Goal: Contribute content: Add original content to the website for others to see

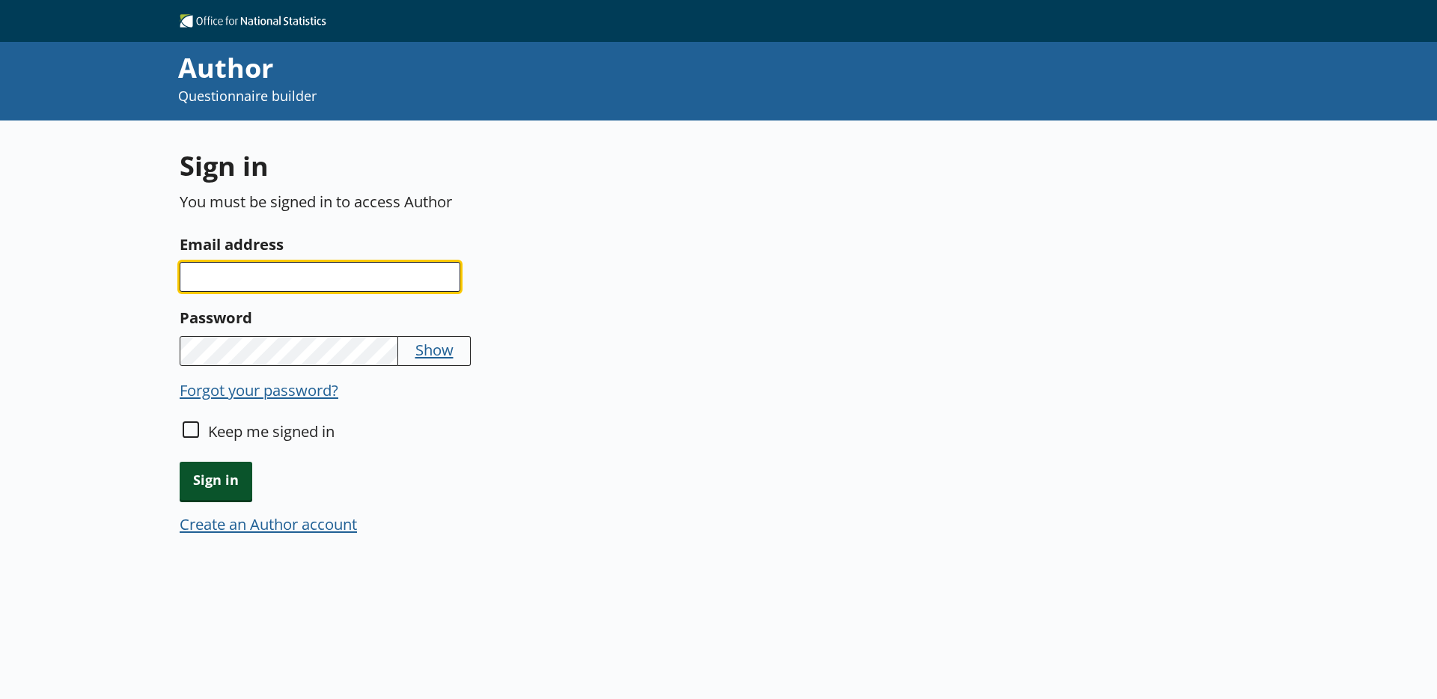
type input "[EMAIL_ADDRESS][PERSON_NAME][DOMAIN_NAME]"
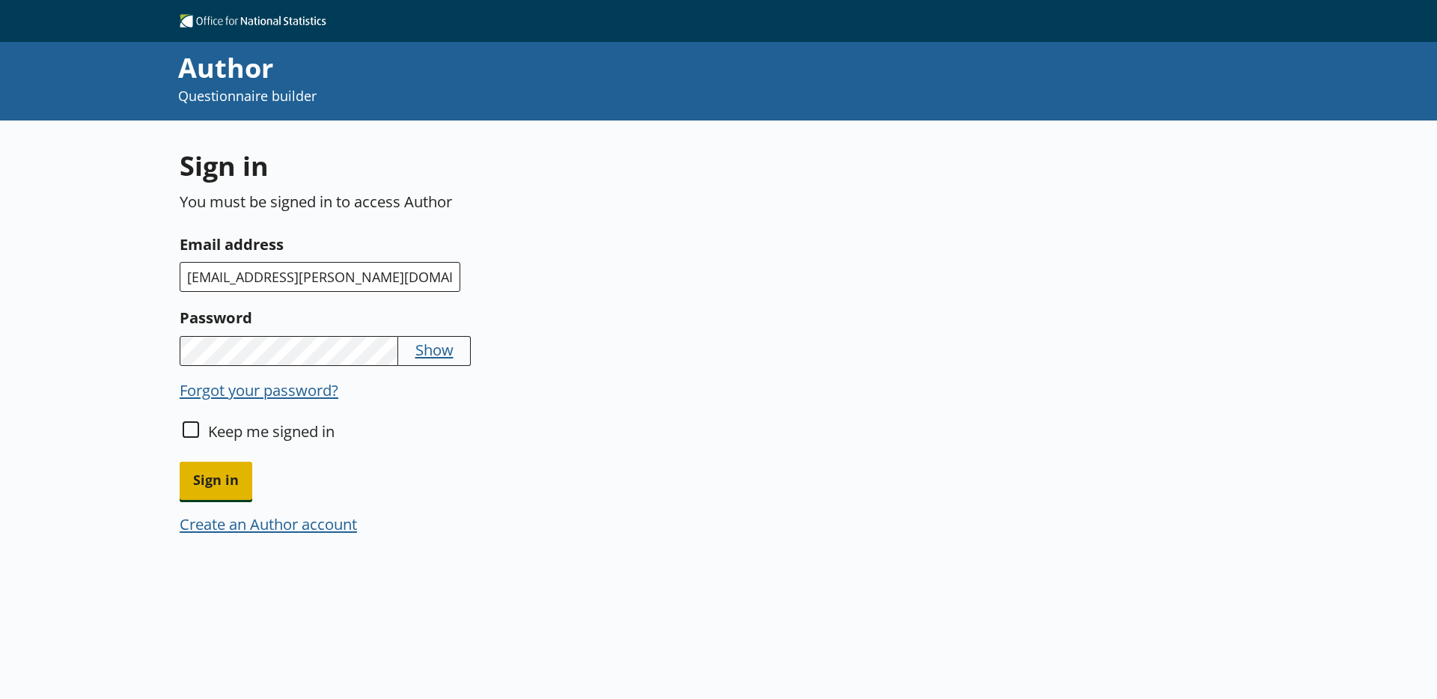
click at [224, 470] on span "Sign in" at bounding box center [216, 481] width 73 height 38
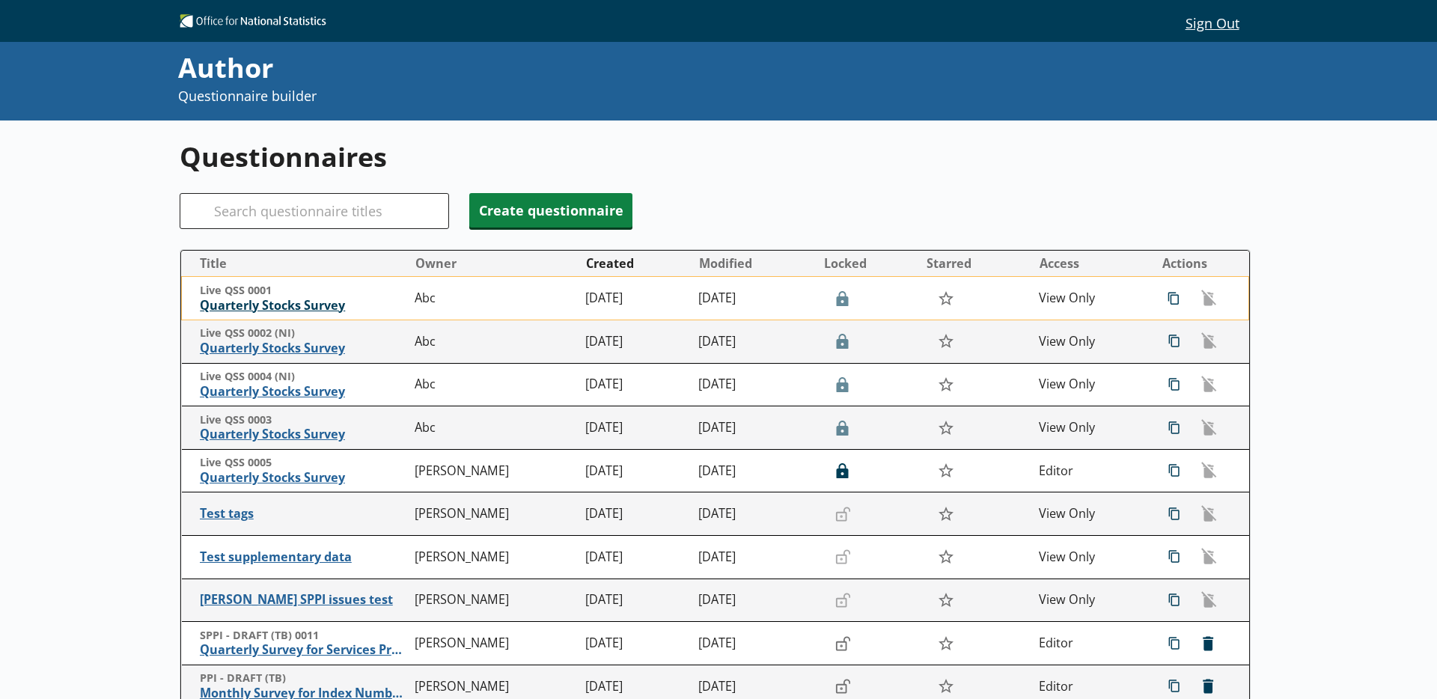
click at [227, 307] on span "Quarterly Stocks Survey" at bounding box center [304, 306] width 208 height 16
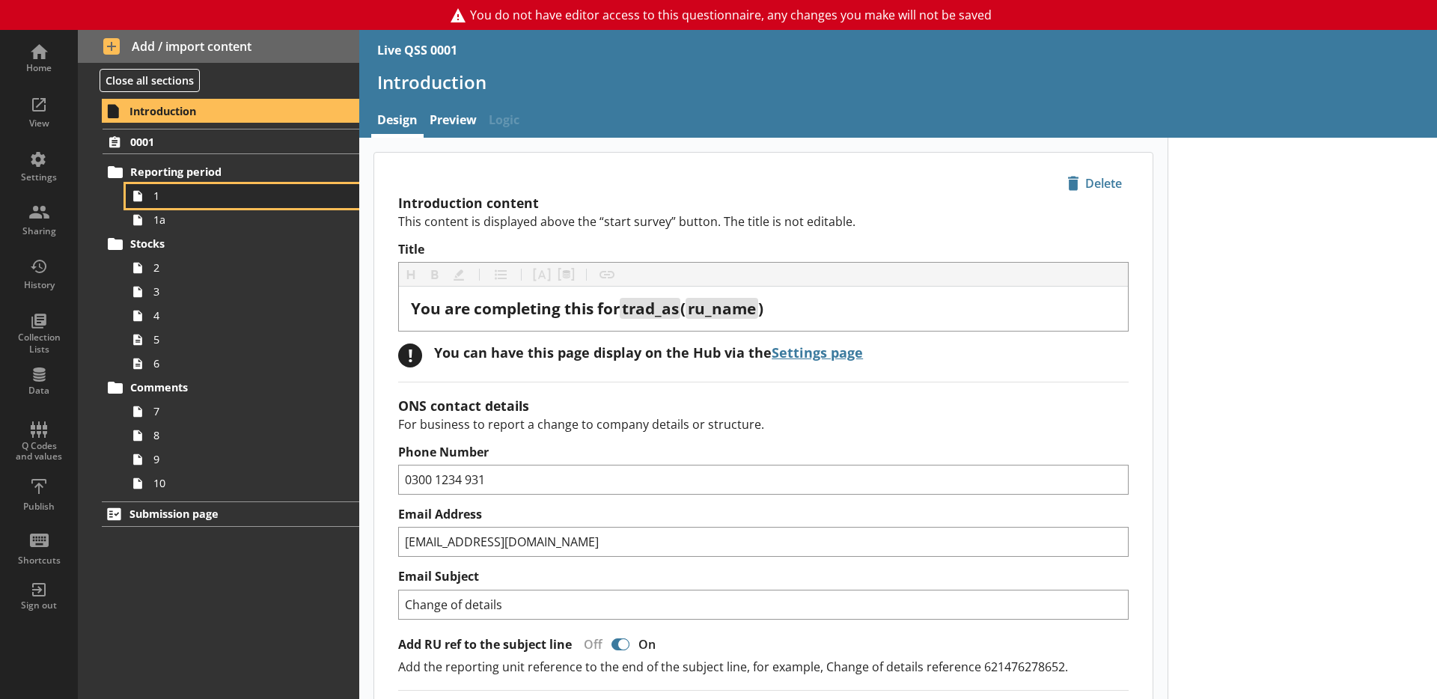
click at [148, 196] on icon at bounding box center [138, 196] width 24 height 24
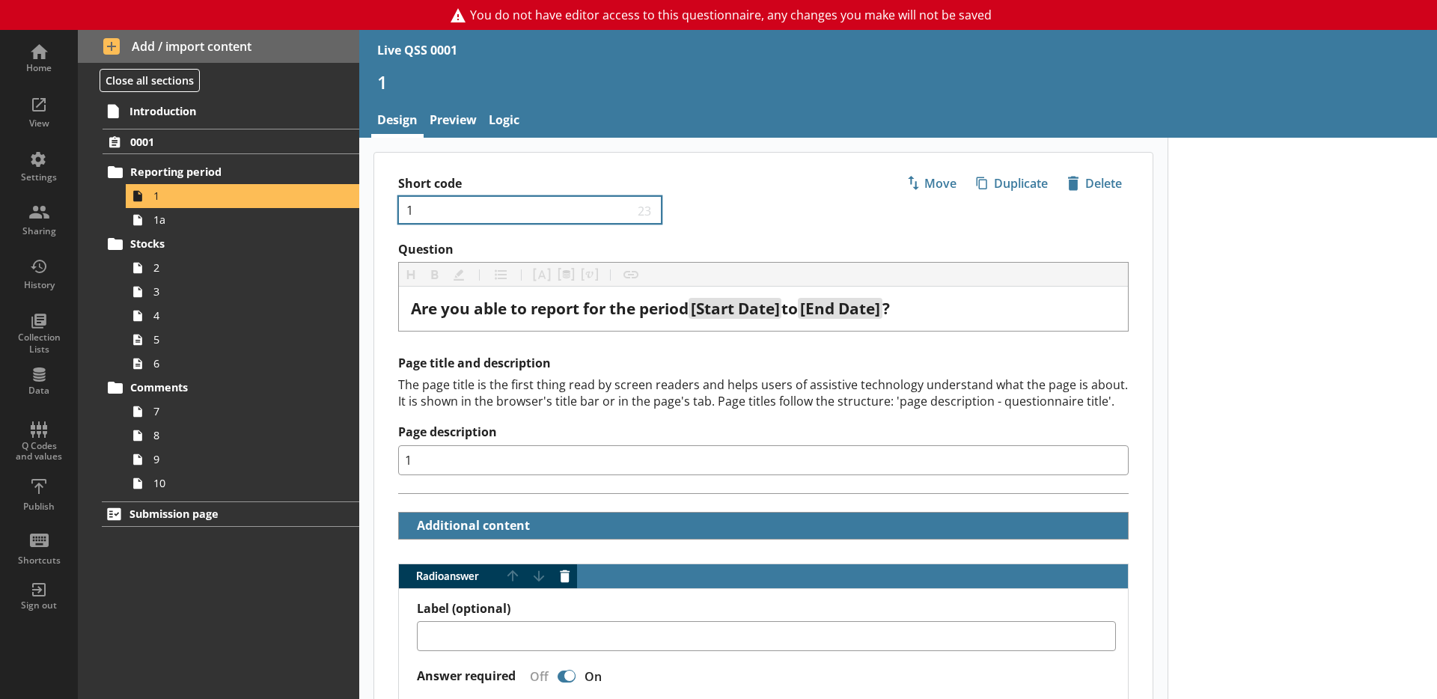
click at [509, 219] on div "1 23" at bounding box center [529, 210] width 263 height 28
click at [501, 213] on input "1" at bounding box center [519, 210] width 229 height 14
type textarea "x"
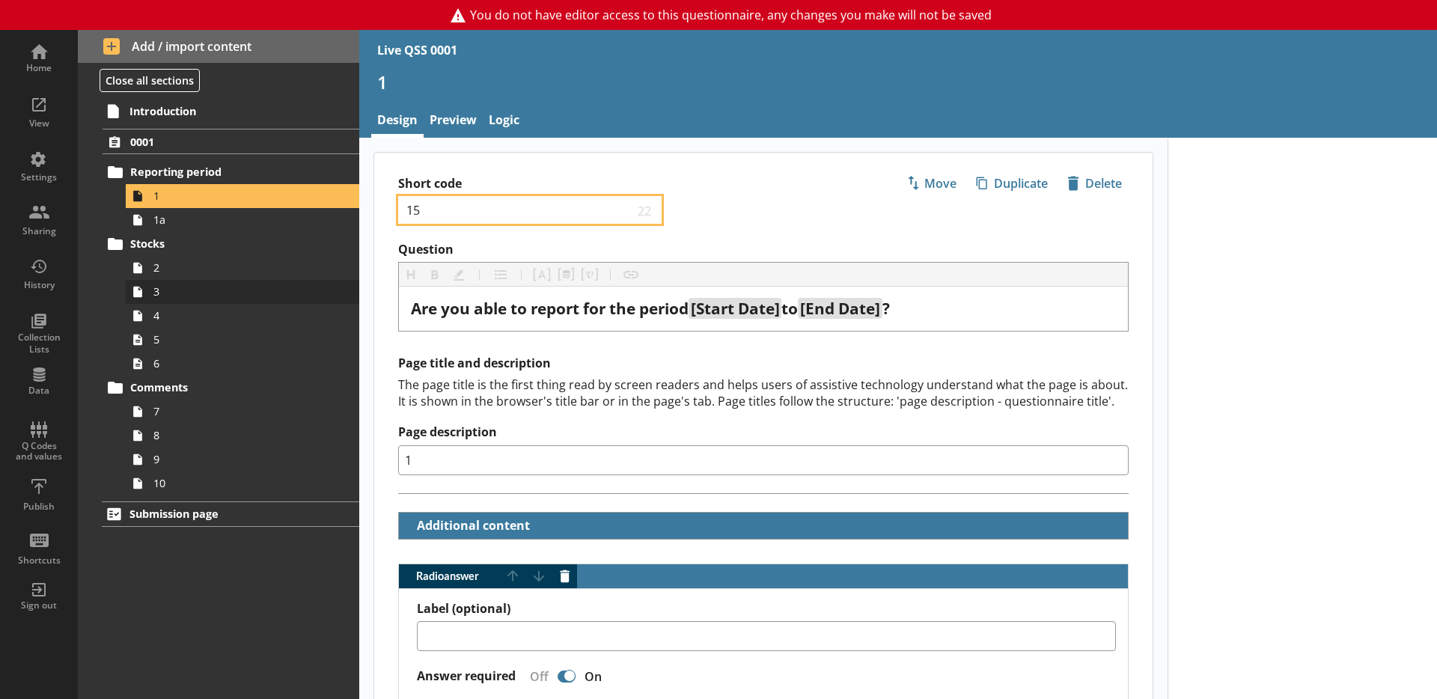
type input "15"
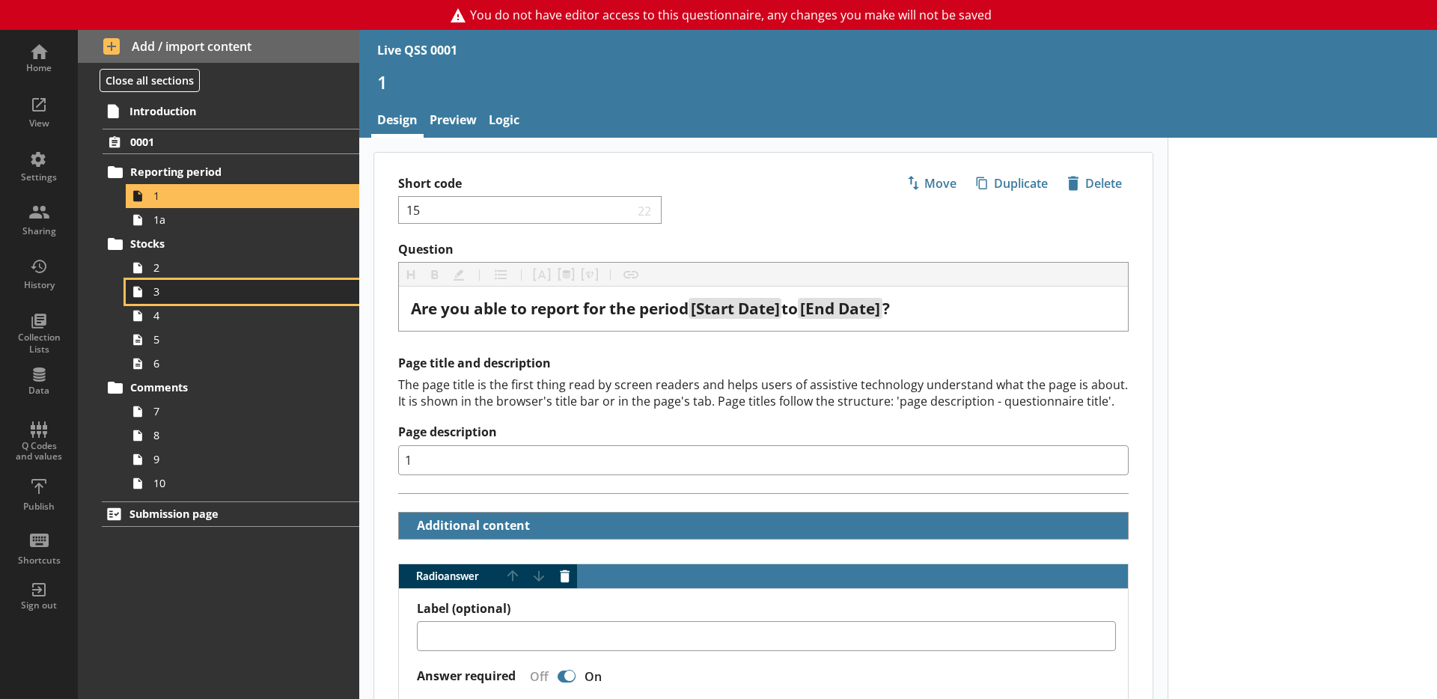
click at [281, 284] on span "3" at bounding box center [236, 291] width 167 height 14
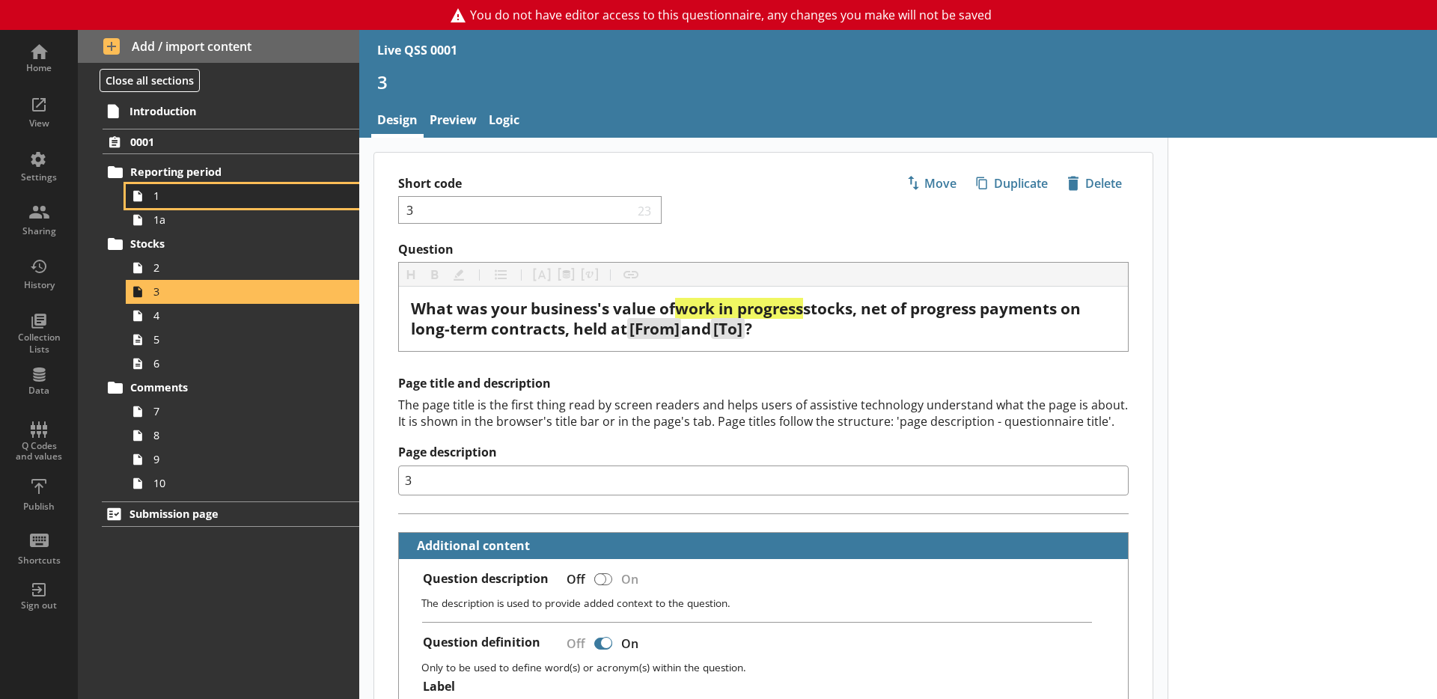
click at [226, 206] on link "1" at bounding box center [243, 196] width 234 height 24
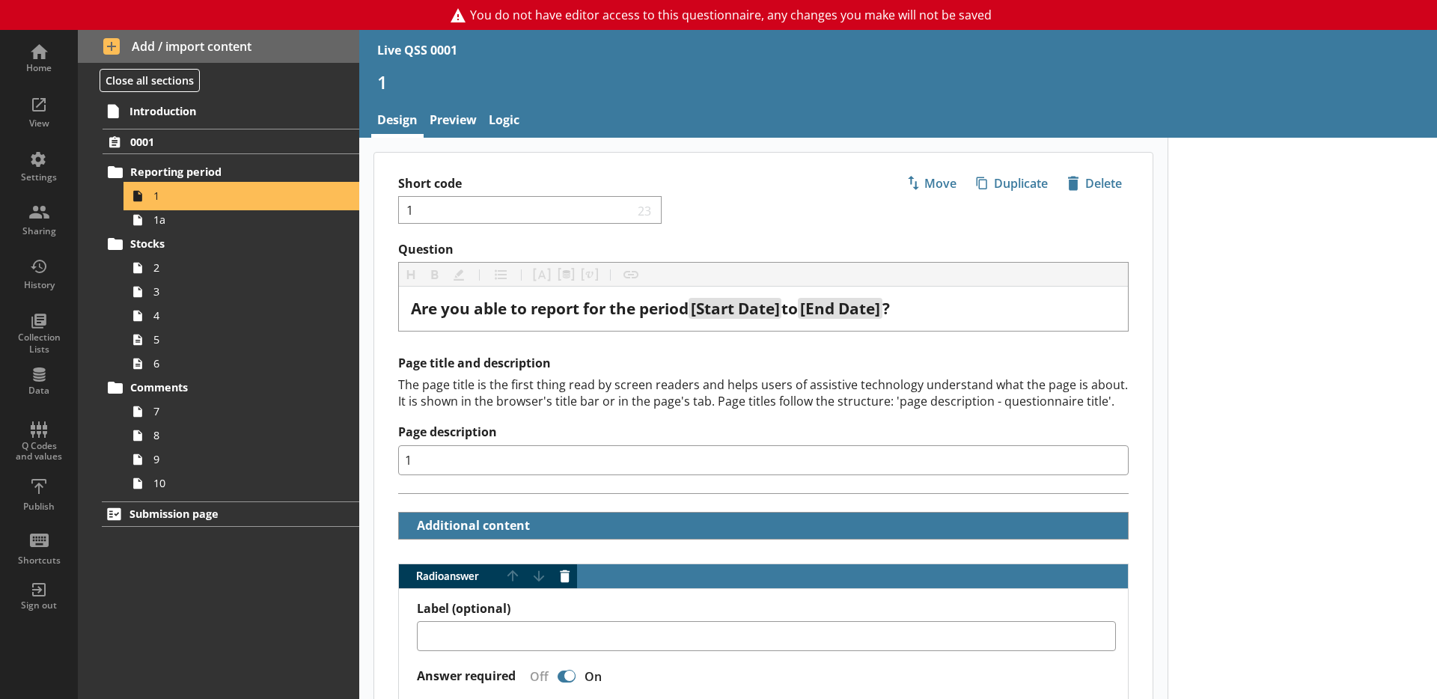
type textarea "x"
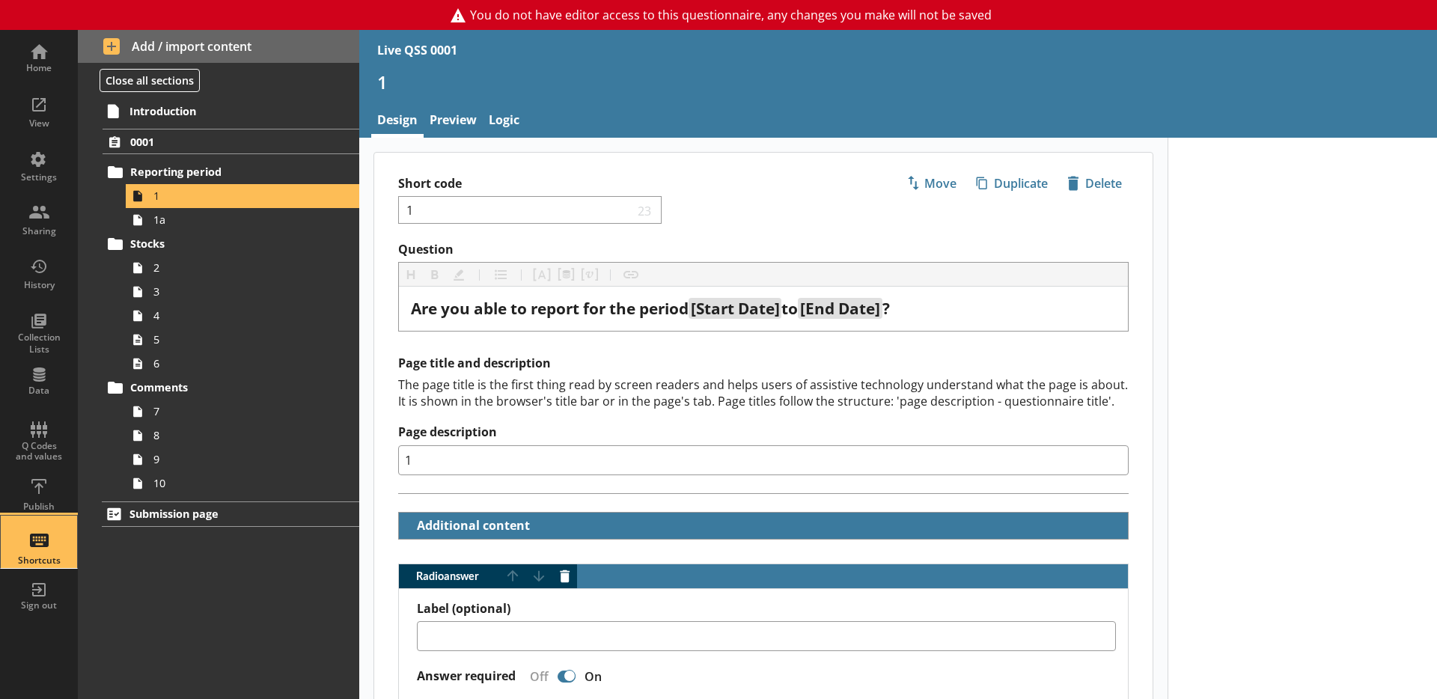
click at [32, 515] on link "Shortcuts" at bounding box center [39, 542] width 78 height 54
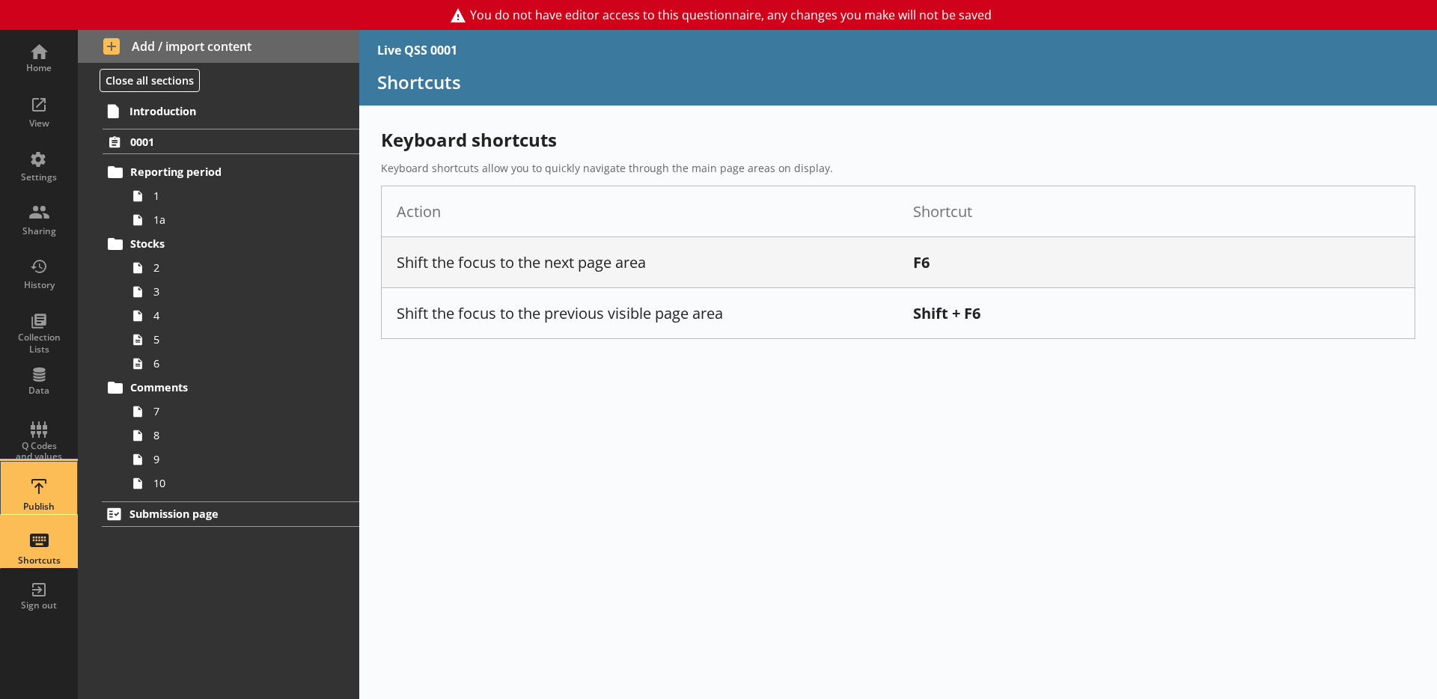
click at [39, 501] on div "Publish" at bounding box center [39, 507] width 52 height 12
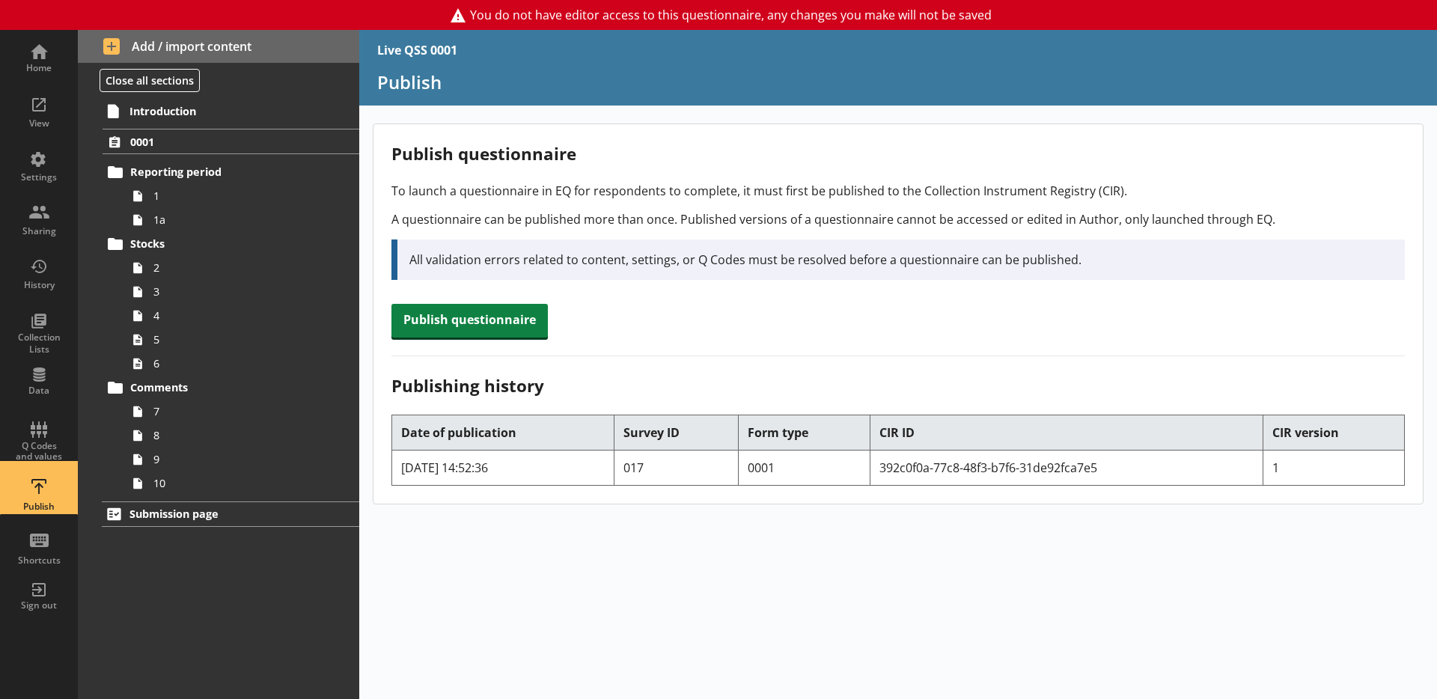
click at [585, 332] on div "Publish questionnaire To launch a questionnaire in EQ for respondents to comple…" at bounding box center [898, 313] width 1051 height 380
click at [489, 315] on span "Publish questionnaire" at bounding box center [469, 321] width 156 height 34
click at [662, 367] on div "Publishing history Date of publication Survey ID Form type CIR ID CIR version […" at bounding box center [897, 419] width 1013 height 129
click at [484, 325] on span "Publish questionnaire" at bounding box center [469, 321] width 156 height 34
click at [996, 387] on h2 "Publishing history" at bounding box center [897, 385] width 1013 height 23
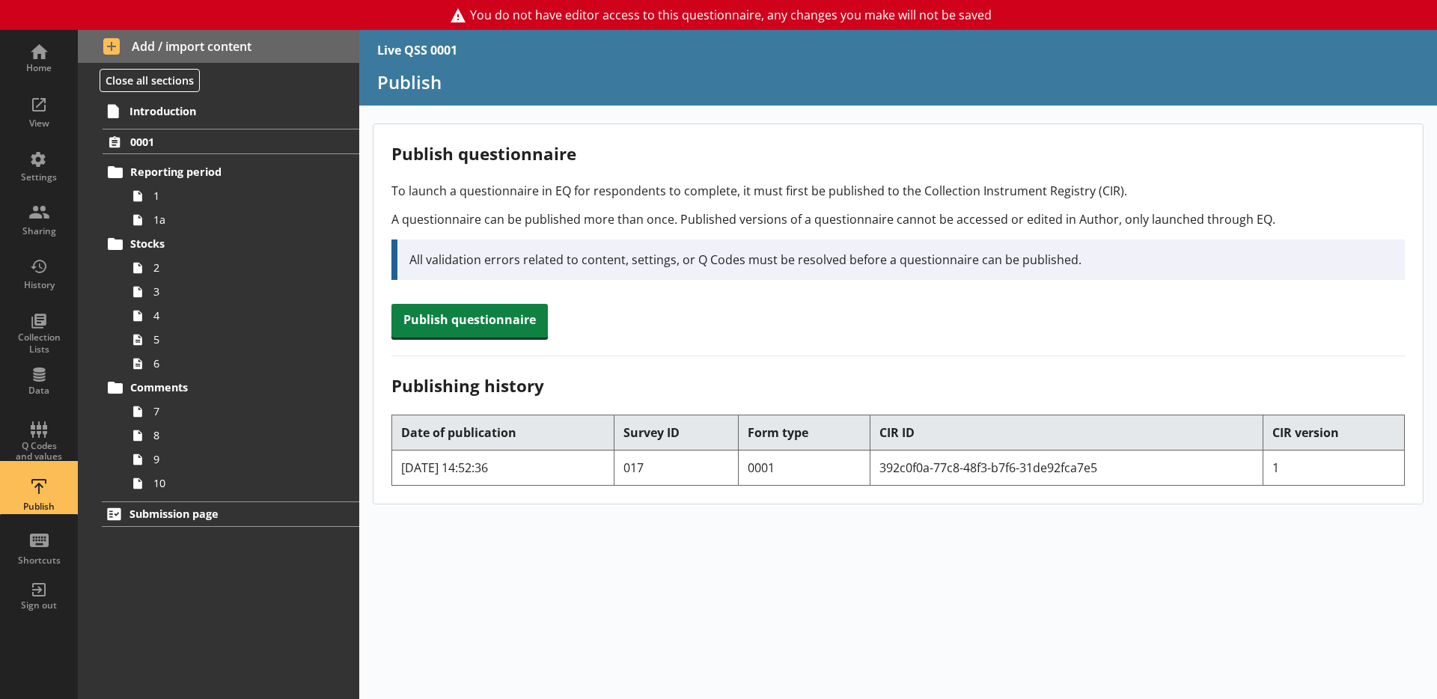
click at [687, 351] on div "Publish questionnaire To launch a questionnaire in EQ for respondents to comple…" at bounding box center [898, 313] width 1051 height 380
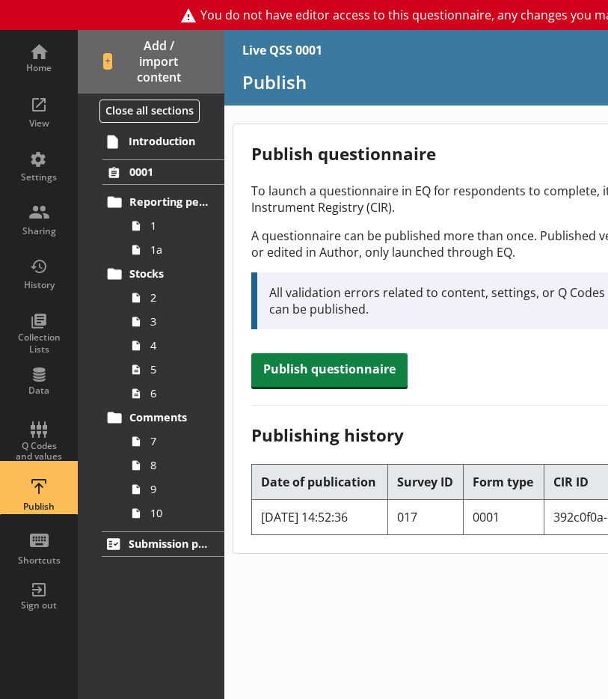
click at [495, 365] on div "Publish questionnaire To launch a questionnaire in EQ for respondents to comple…" at bounding box center [561, 338] width 657 height 430
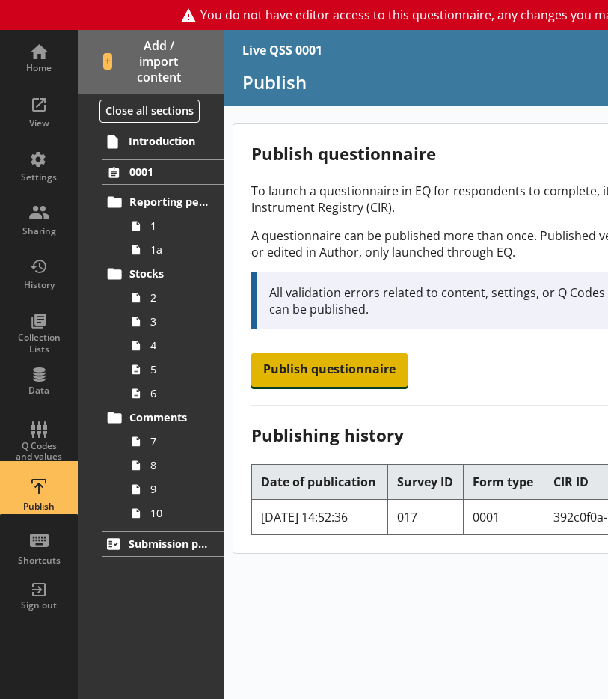
click at [351, 367] on span "Publish questionnaire" at bounding box center [329, 370] width 156 height 34
